Goal: Task Accomplishment & Management: Complete application form

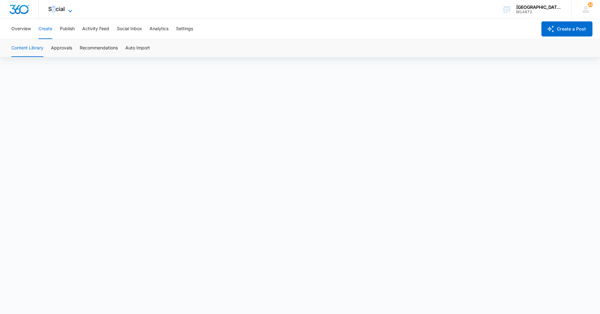
click at [54, 8] on span "Social" at bounding box center [56, 9] width 17 height 7
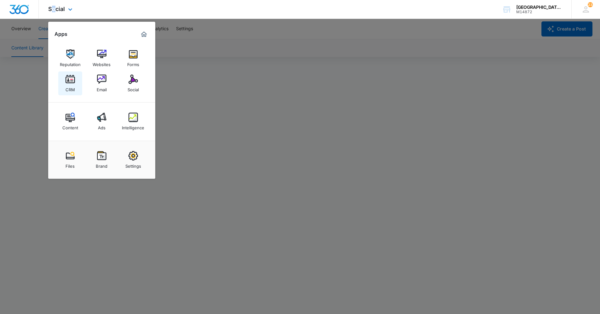
click at [71, 78] on img at bounding box center [69, 79] width 9 height 9
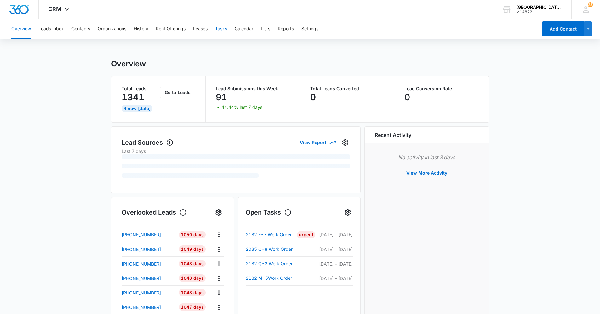
click at [226, 32] on button "Tasks" at bounding box center [221, 29] width 12 height 20
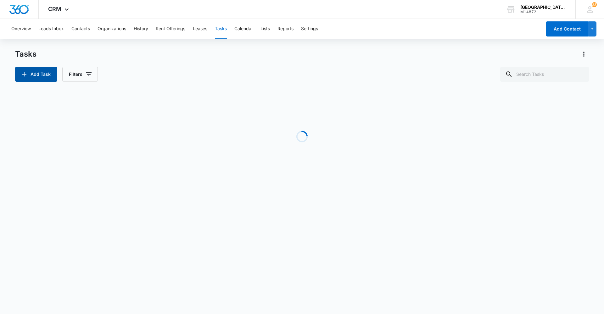
click at [45, 72] on button "Add Task" at bounding box center [36, 74] width 42 height 15
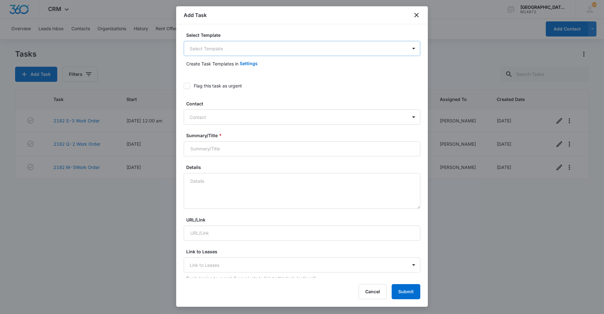
click at [257, 49] on body "CRM Apps Reputation Websites Forms CRM Email Social Content Ads Intelligence Fi…" at bounding box center [302, 157] width 604 height 314
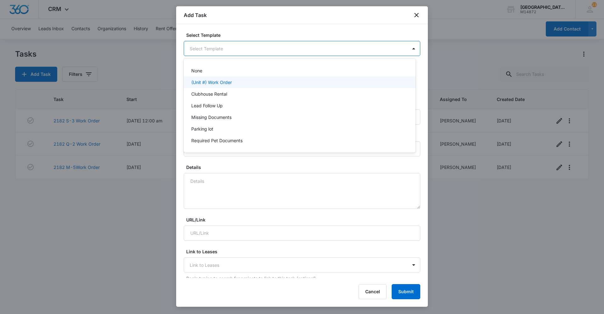
click at [240, 82] on div "(Unit #) Work Order" at bounding box center [299, 82] width 216 height 7
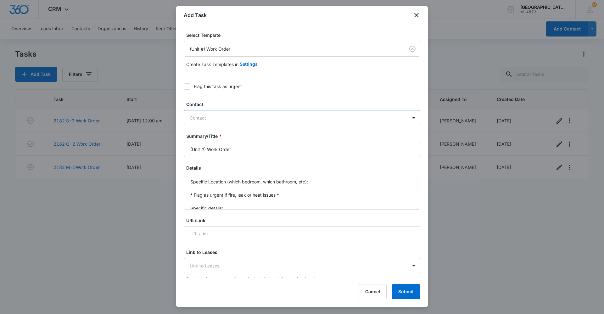
click at [232, 113] on div "Contact" at bounding box center [296, 118] width 224 height 14
type input "[PERSON_NAME]"
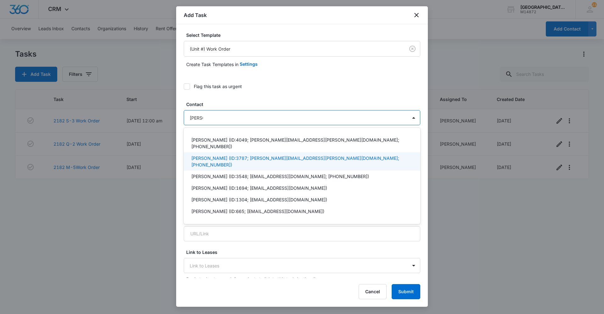
click at [317, 155] on p "[PERSON_NAME] (ID:3787; [PERSON_NAME][EMAIL_ADDRESS][PERSON_NAME][DOMAIN_NAME];…" at bounding box center [301, 161] width 220 height 13
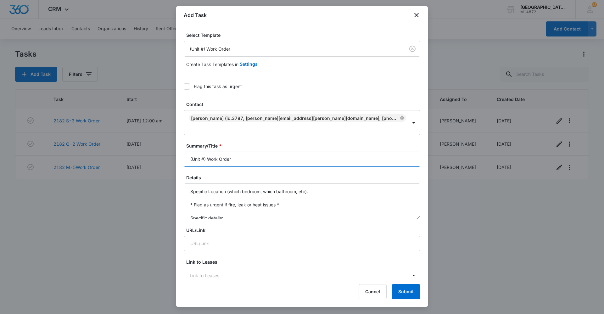
drag, startPoint x: 206, startPoint y: 151, endPoint x: 173, endPoint y: 150, distance: 33.1
click at [174, 150] on body "CRM Apps Reputation Websites Forms CRM Email Social Content Ads Intelligence Fi…" at bounding box center [302, 157] width 604 height 314
type input "2182 M-6 Work Order"
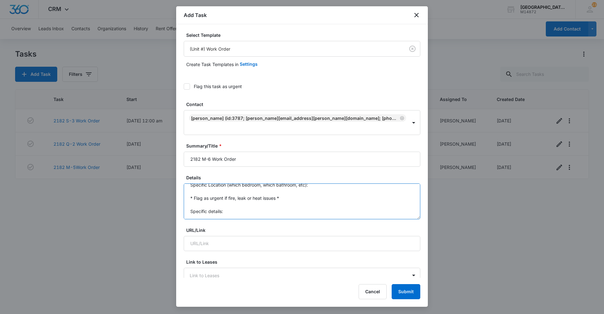
drag, startPoint x: 189, startPoint y: 182, endPoint x: 253, endPoint y: 243, distance: 88.0
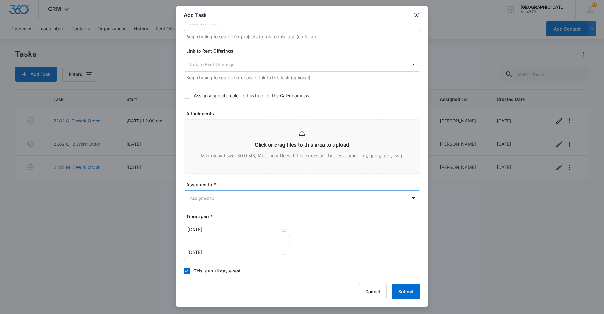
scroll to position [328, 0]
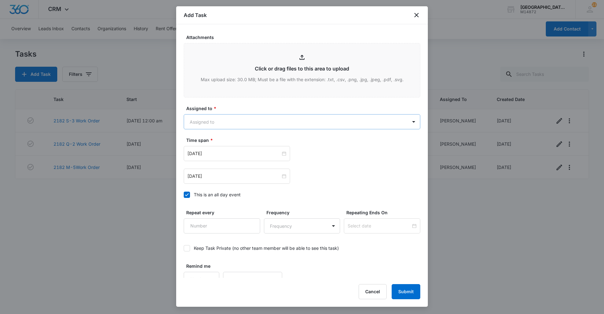
type textarea "The dryer is making a very loud grinding noise that sounds internal. The tenant…"
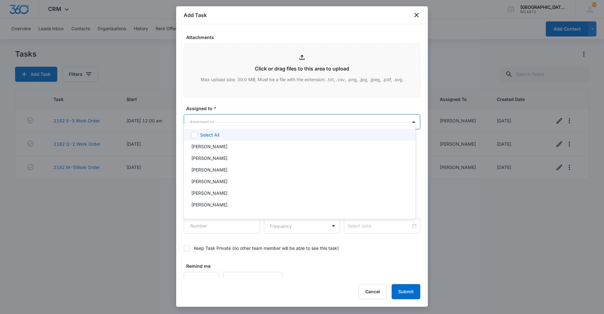
click at [260, 116] on body "CRM Apps Reputation Websites Forms CRM Email Social Content Ads Intelligence Fi…" at bounding box center [302, 157] width 604 height 314
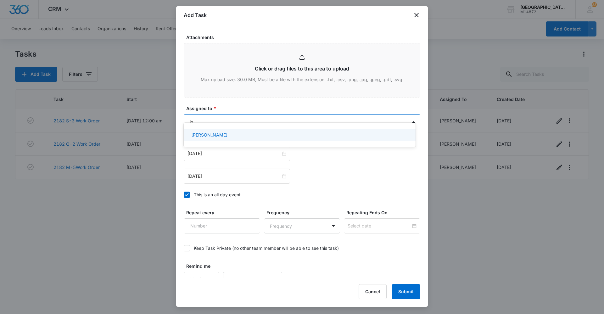
type input "[PERSON_NAME]"
click at [224, 136] on p "[PERSON_NAME]" at bounding box center [209, 135] width 36 height 7
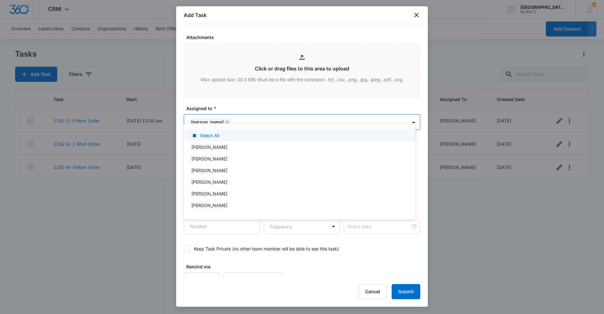
click at [260, 98] on div at bounding box center [302, 157] width 604 height 314
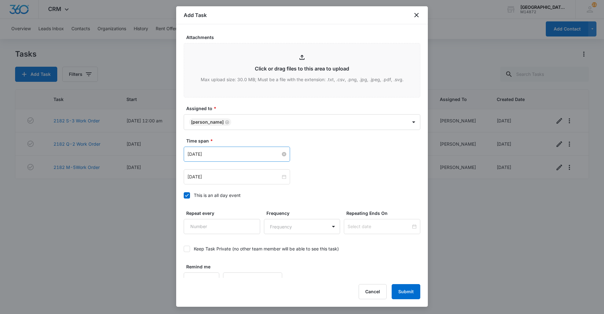
click at [243, 151] on input "[DATE]" at bounding box center [234, 154] width 93 height 7
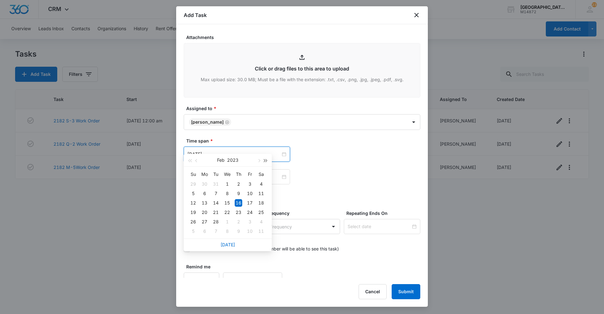
click at [266, 160] on span "button" at bounding box center [265, 160] width 3 height 3
click at [261, 161] on button "button" at bounding box center [258, 160] width 7 height 13
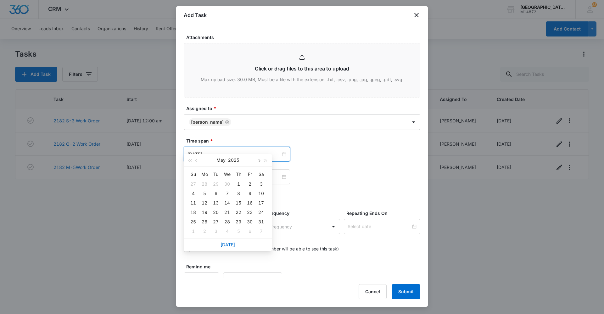
click at [261, 161] on button "button" at bounding box center [258, 160] width 7 height 13
click at [261, 162] on button "button" at bounding box center [258, 160] width 7 height 13
type input "[DATE]"
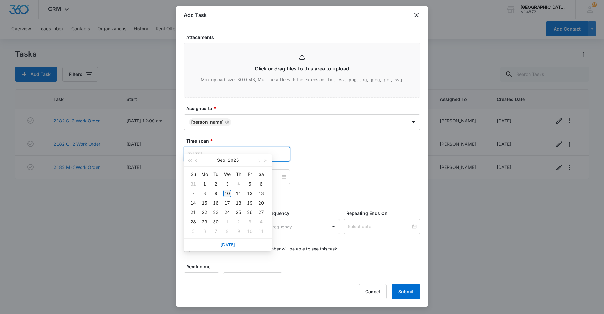
click at [226, 191] on div "10" at bounding box center [228, 194] width 8 height 8
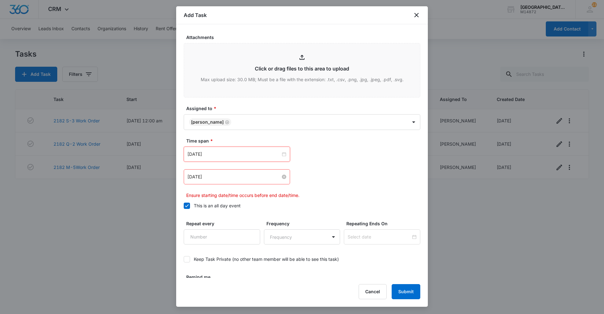
click at [232, 173] on input "[DATE]" at bounding box center [234, 176] width 93 height 7
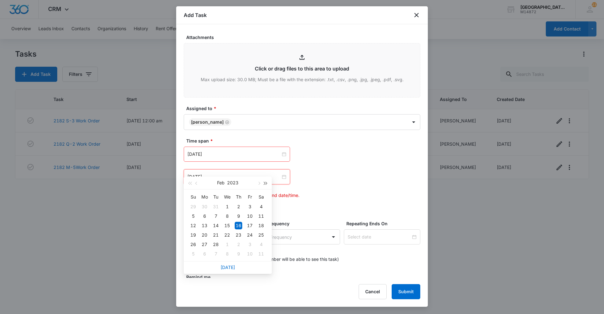
click at [265, 184] on span "button" at bounding box center [265, 183] width 3 height 3
click at [258, 183] on span "button" at bounding box center [258, 183] width 3 height 3
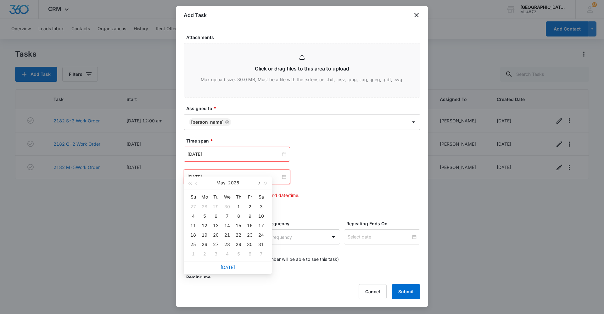
click at [259, 183] on span "button" at bounding box center [258, 183] width 3 height 3
click at [258, 182] on span "button" at bounding box center [258, 183] width 3 height 3
type input "[DATE]"
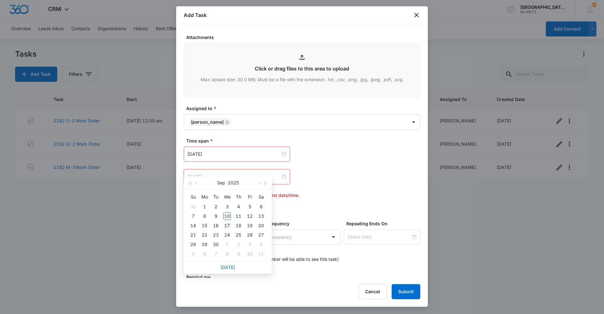
click at [227, 226] on div "17" at bounding box center [228, 226] width 8 height 8
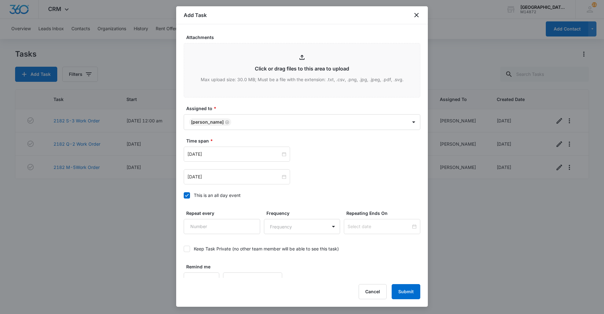
click at [325, 170] on div "[DATE] [DATE] Su Mo Tu We Th Fr Sa 31 1 2 3 4 5 6 7 8 9 10 11 12 13 14 15 16 17…" at bounding box center [302, 176] width 237 height 15
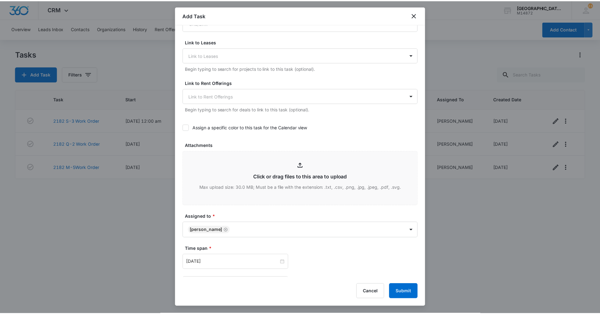
scroll to position [329, 0]
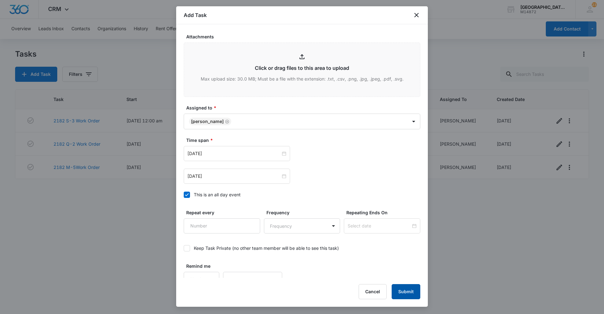
click at [407, 295] on button "Submit" at bounding box center [406, 291] width 29 height 15
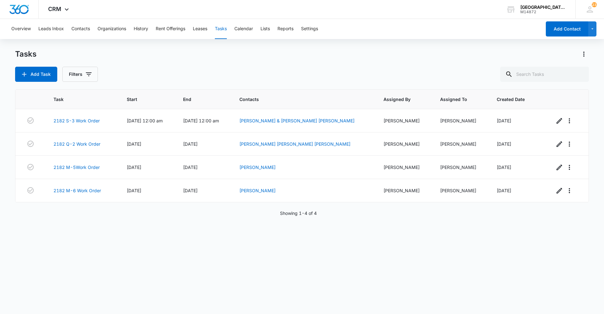
click at [126, 62] on div "Tasks Add Task Filters" at bounding box center [302, 65] width 574 height 33
click at [59, 6] on span "CRM" at bounding box center [54, 9] width 13 height 7
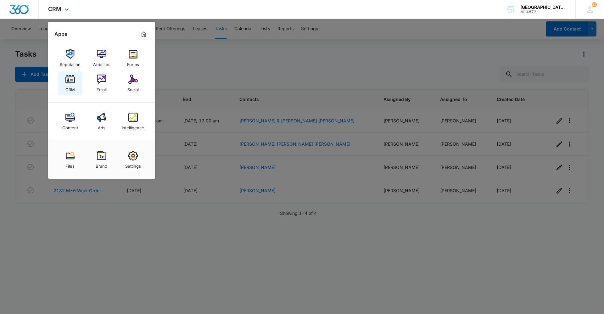
click at [71, 81] on img at bounding box center [69, 79] width 9 height 9
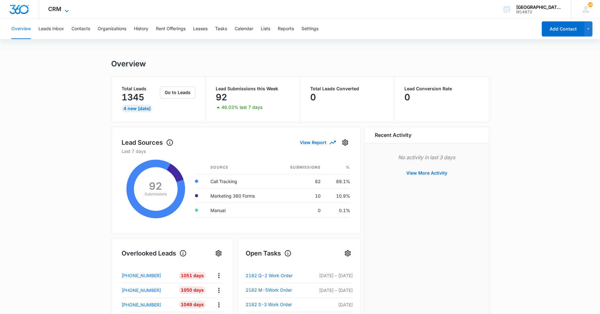
click at [55, 10] on span "CRM" at bounding box center [54, 9] width 13 height 7
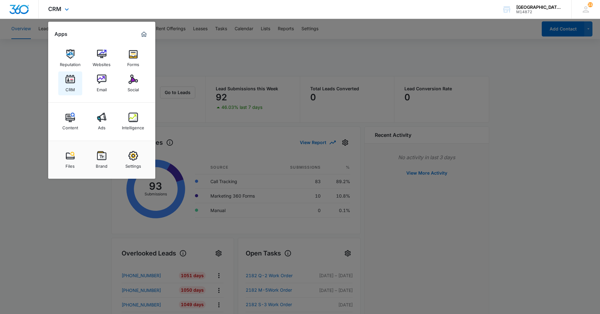
click at [68, 86] on div "CRM" at bounding box center [69, 88] width 9 height 8
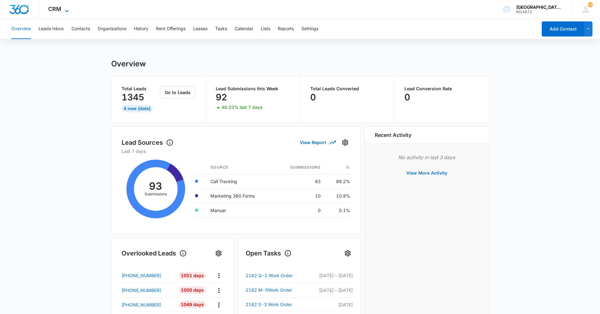
click at [63, 13] on icon at bounding box center [67, 11] width 8 height 8
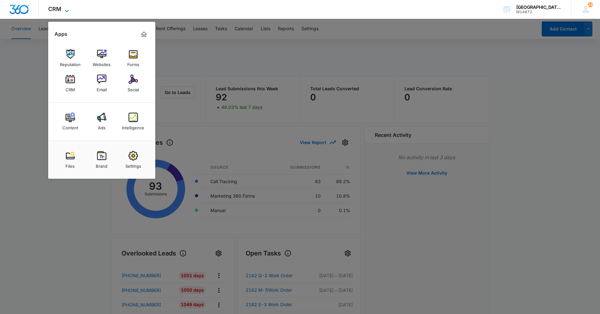
click at [63, 11] on icon at bounding box center [67, 11] width 8 height 8
